Goal: Find specific page/section: Find specific page/section

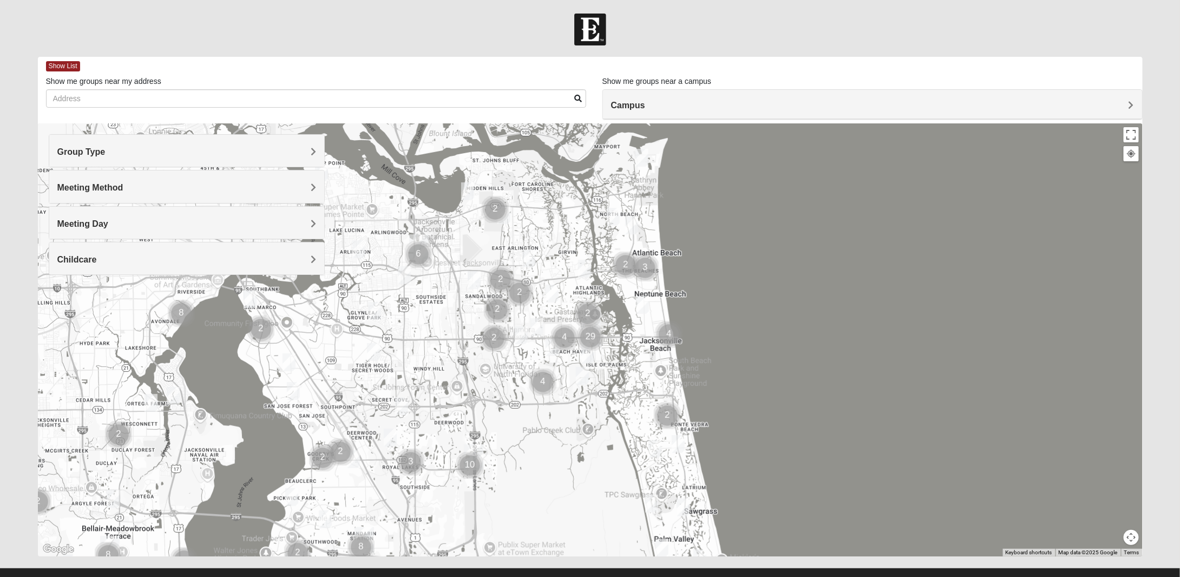
click at [318, 150] on div "Group Type" at bounding box center [186, 151] width 275 height 32
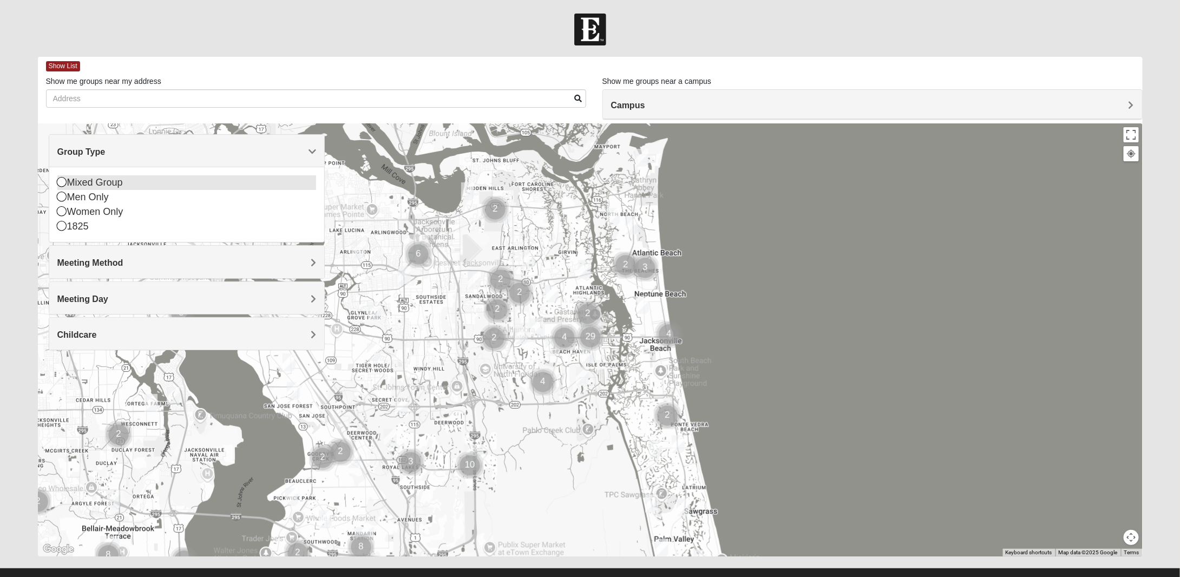
click at [109, 183] on div "Mixed Group" at bounding box center [186, 182] width 259 height 15
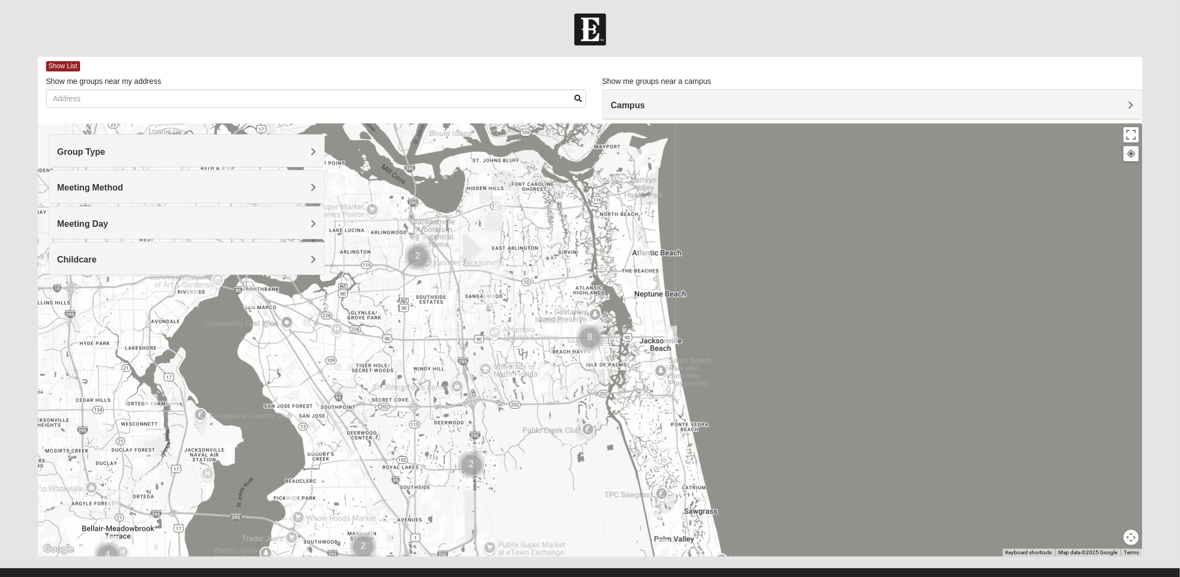
click at [314, 180] on div "Meeting Method" at bounding box center [186, 186] width 275 height 32
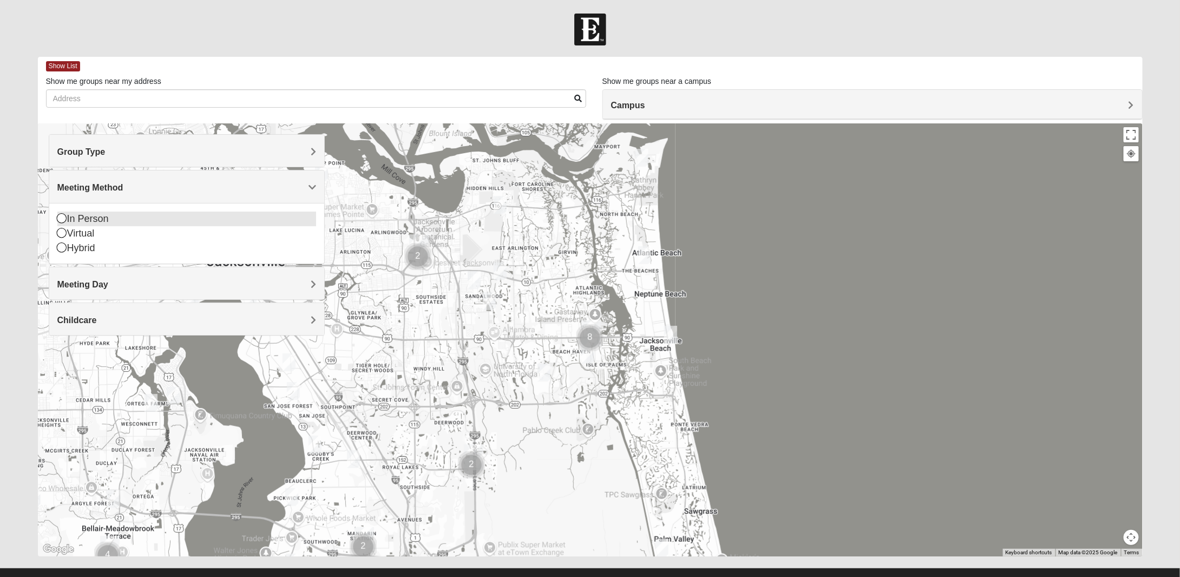
click at [120, 218] on div "In Person" at bounding box center [186, 219] width 259 height 15
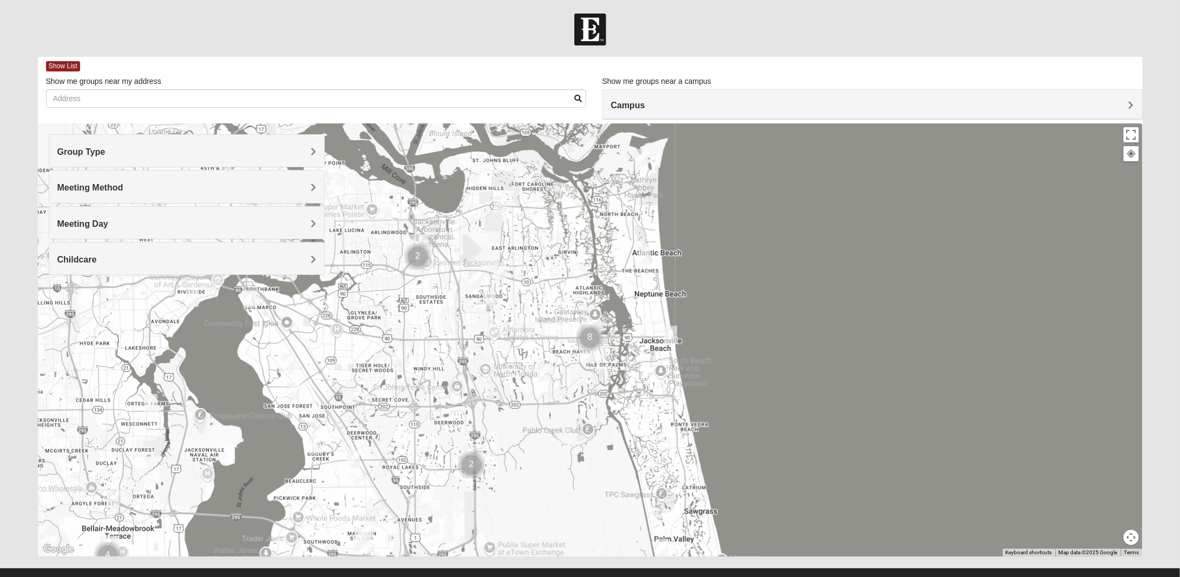
click at [237, 220] on h4 "Meeting Day" at bounding box center [186, 224] width 259 height 10
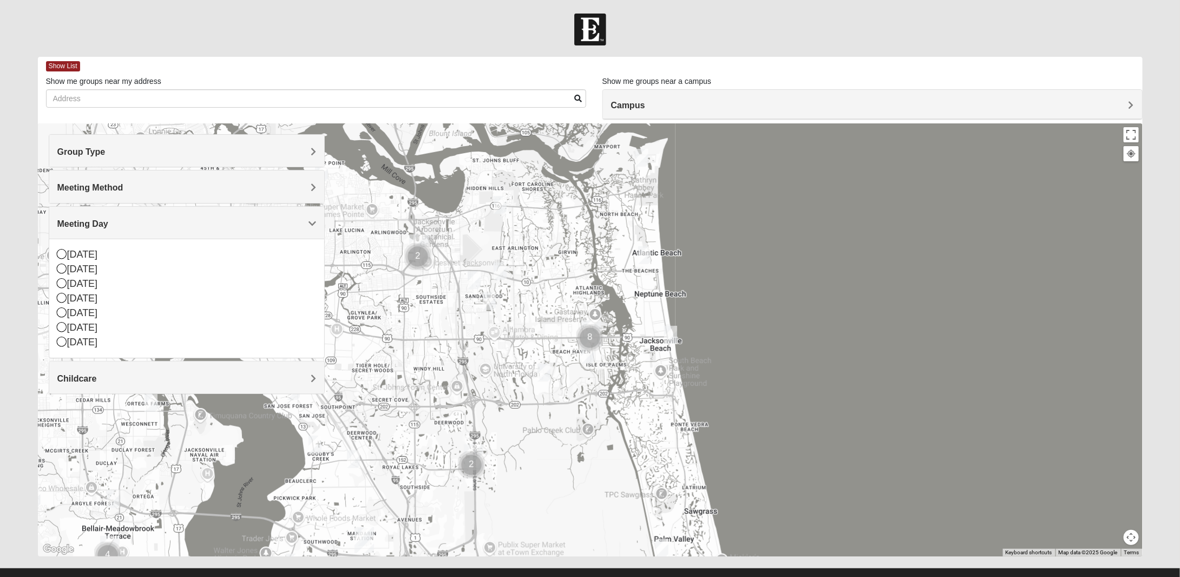
click at [284, 224] on h4 "Meeting Day" at bounding box center [186, 224] width 259 height 10
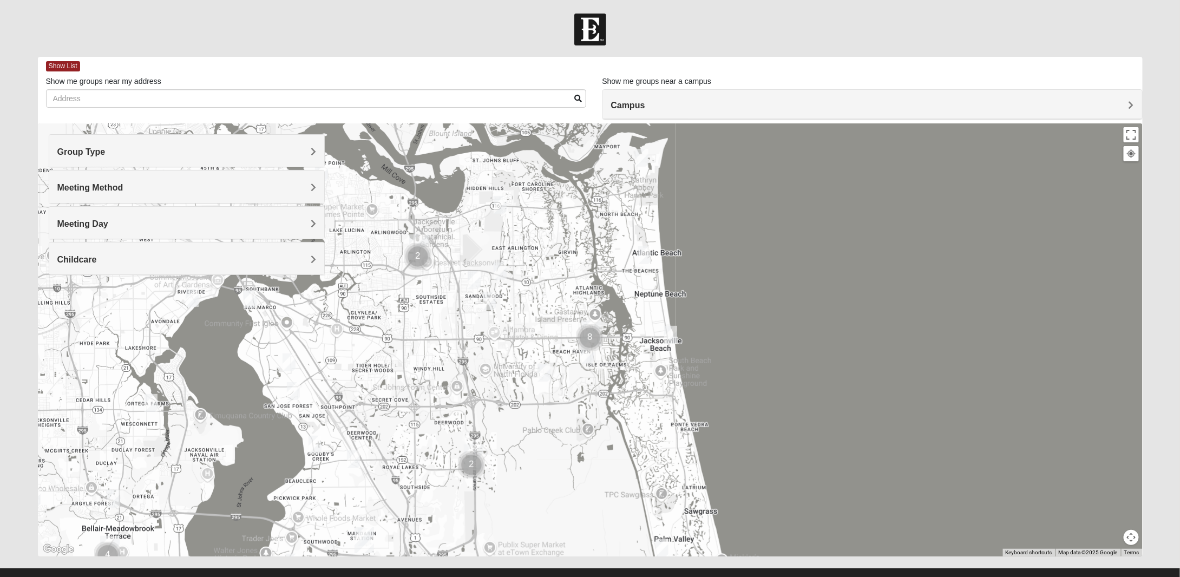
click at [178, 259] on h4 "Childcare" at bounding box center [186, 259] width 259 height 10
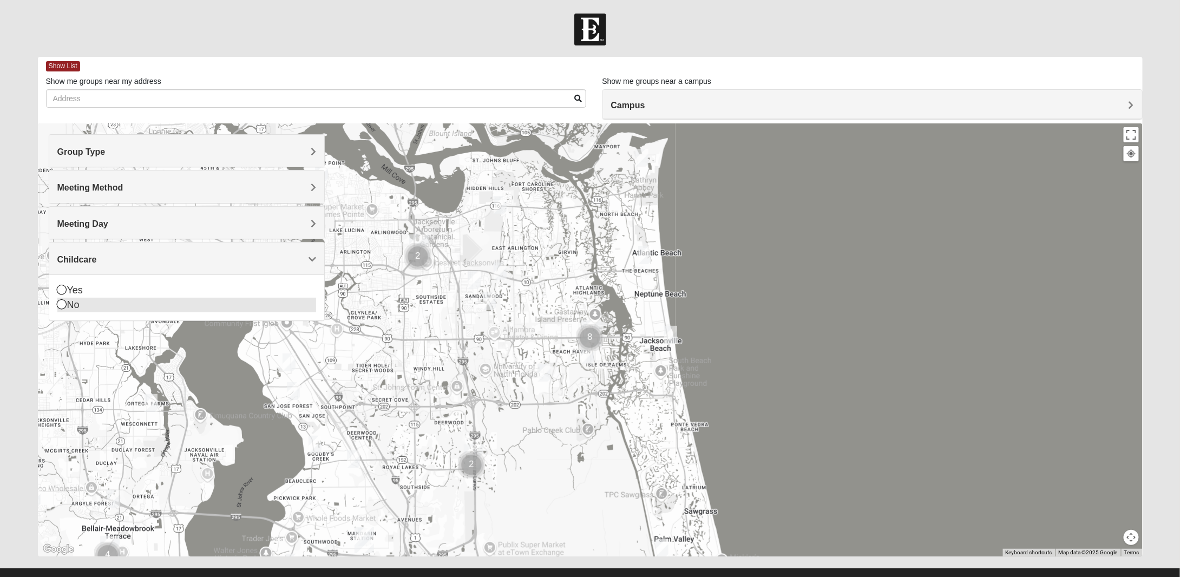
click at [78, 304] on div "No" at bounding box center [186, 305] width 259 height 15
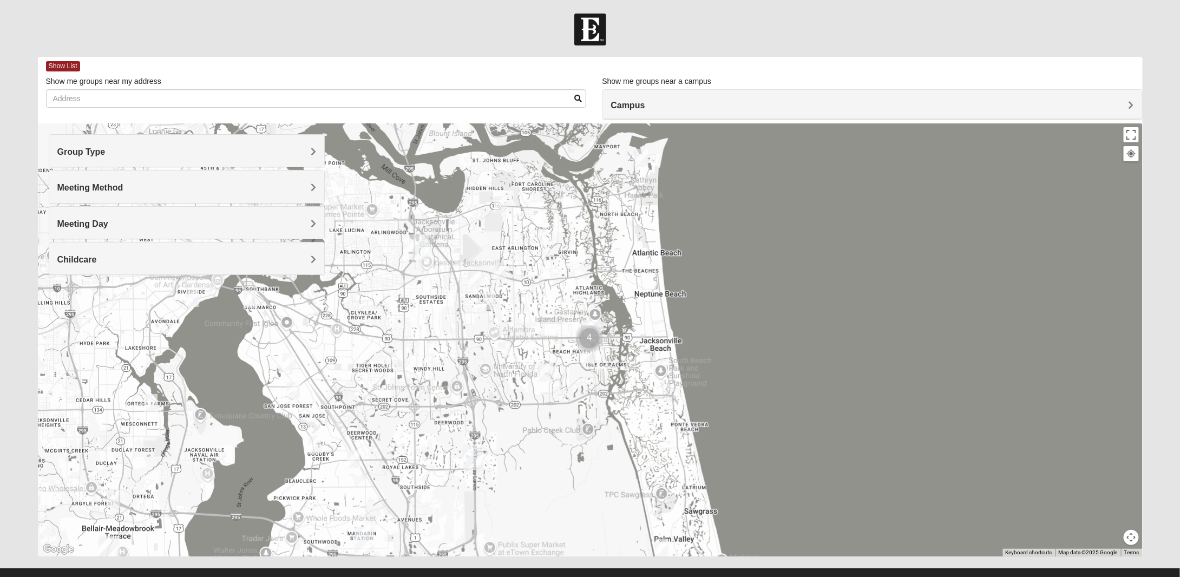
click at [173, 222] on h4 "Meeting Day" at bounding box center [186, 224] width 259 height 10
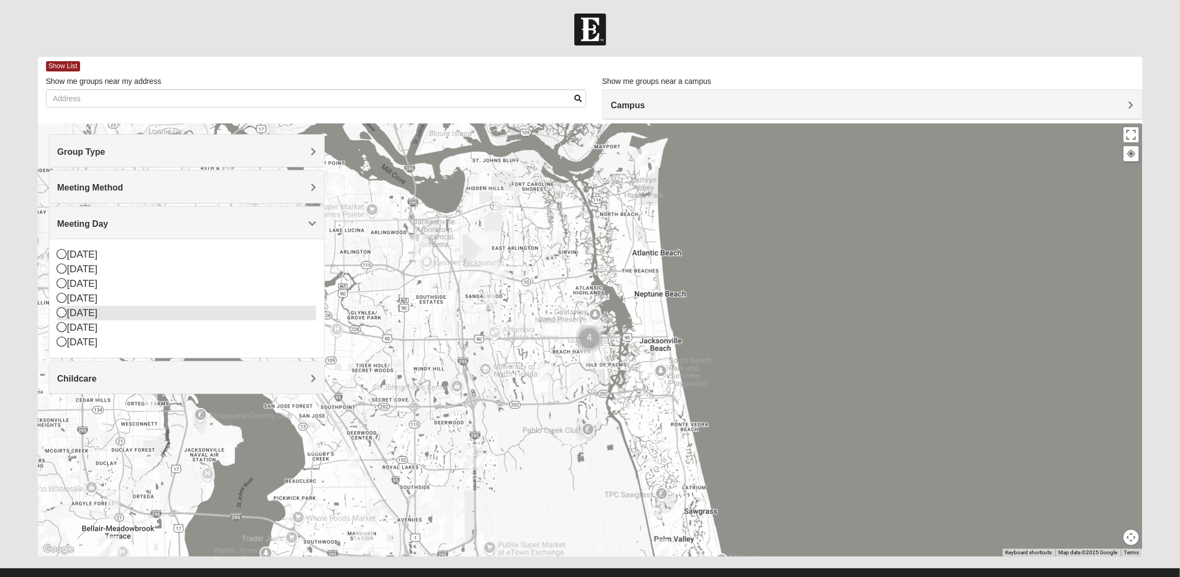
click at [108, 312] on div "[DATE]" at bounding box center [186, 313] width 259 height 15
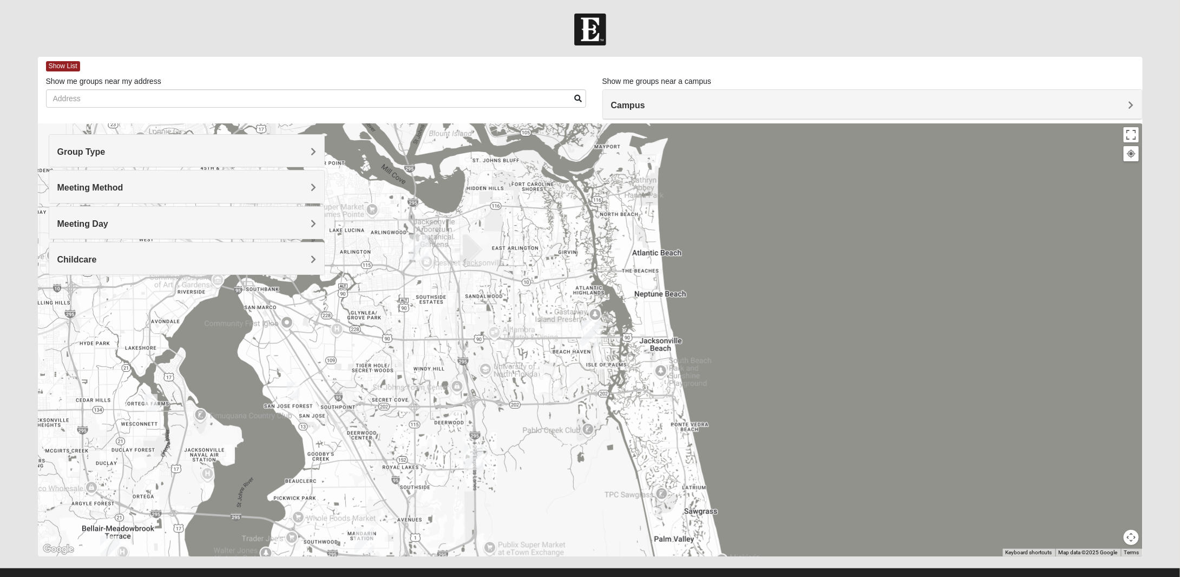
click at [588, 334] on img "San Pablo" at bounding box center [591, 333] width 28 height 35
click at [317, 220] on div "Meeting Day" at bounding box center [186, 223] width 275 height 32
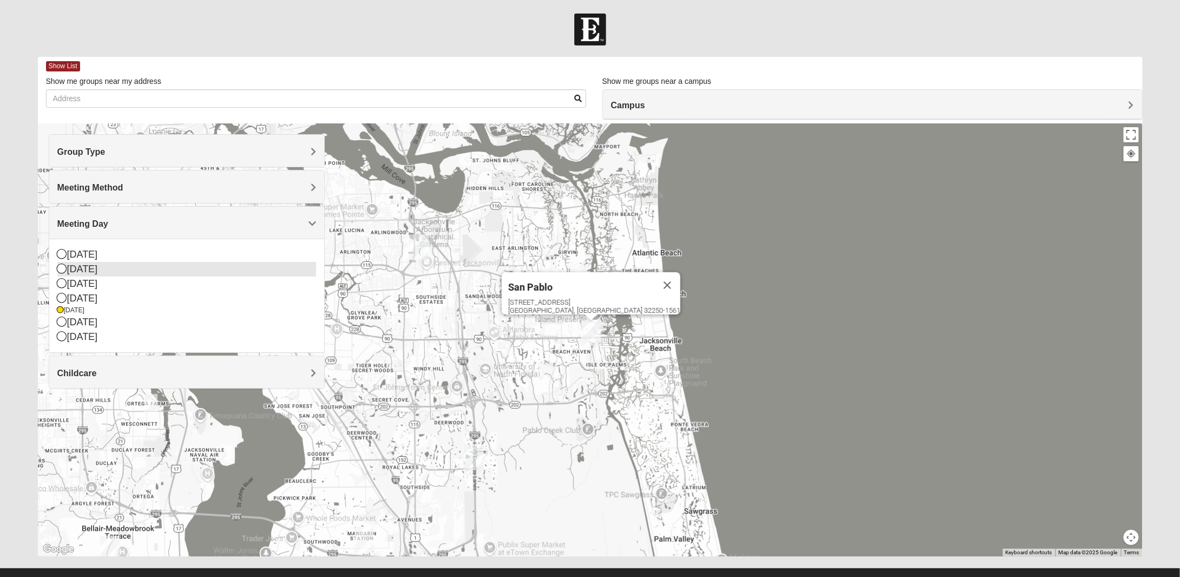
click at [157, 264] on div "[DATE]" at bounding box center [186, 269] width 259 height 15
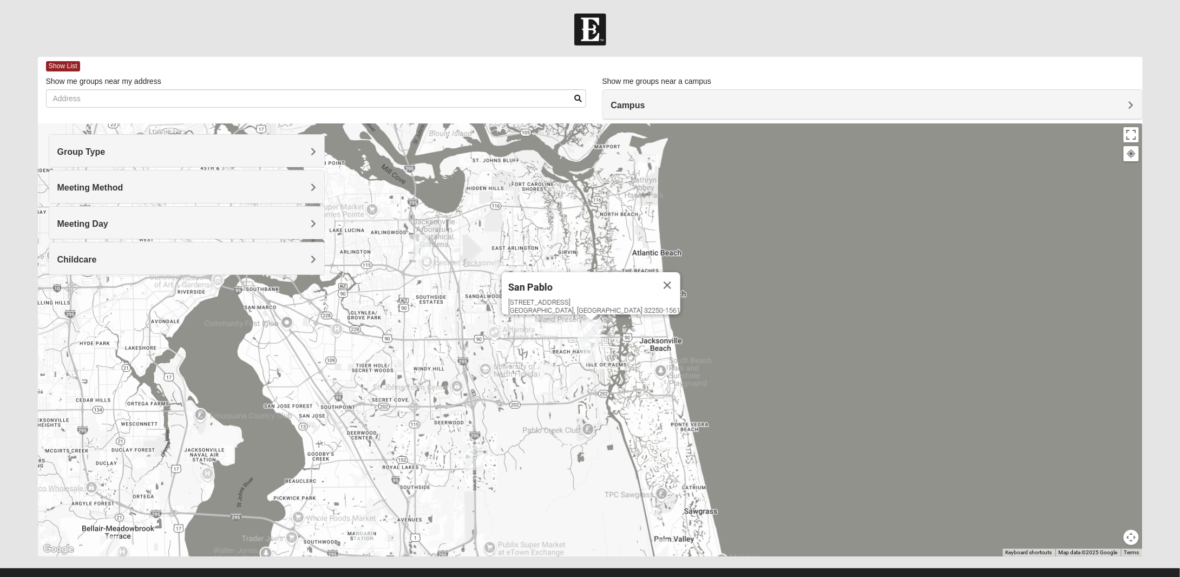
click at [579, 333] on img "San Pablo" at bounding box center [591, 333] width 28 height 35
click at [586, 333] on img "San Pablo" at bounding box center [591, 333] width 28 height 35
click at [654, 273] on button "Close" at bounding box center [667, 285] width 26 height 26
click at [585, 356] on img "Mixed Irish 32224" at bounding box center [588, 354] width 22 height 27
click at [424, 248] on img "Arlington" at bounding box center [419, 247] width 28 height 35
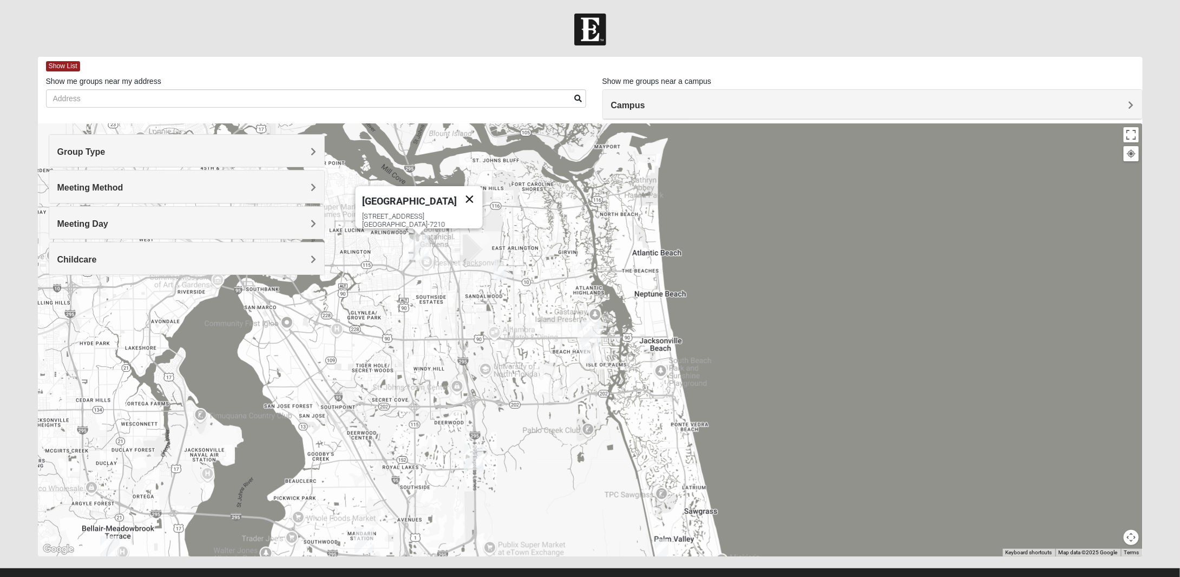
click at [457, 190] on button "Close" at bounding box center [470, 199] width 26 height 26
